Goal: Find specific page/section: Find specific page/section

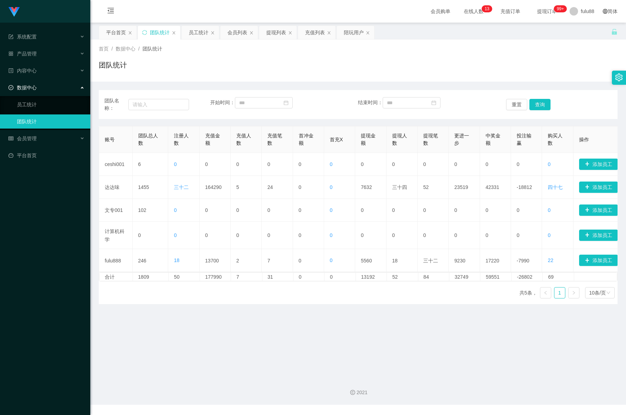
click at [163, 381] on div "2021" at bounding box center [358, 388] width 536 height 33
